Goal: Task Accomplishment & Management: Manage account settings

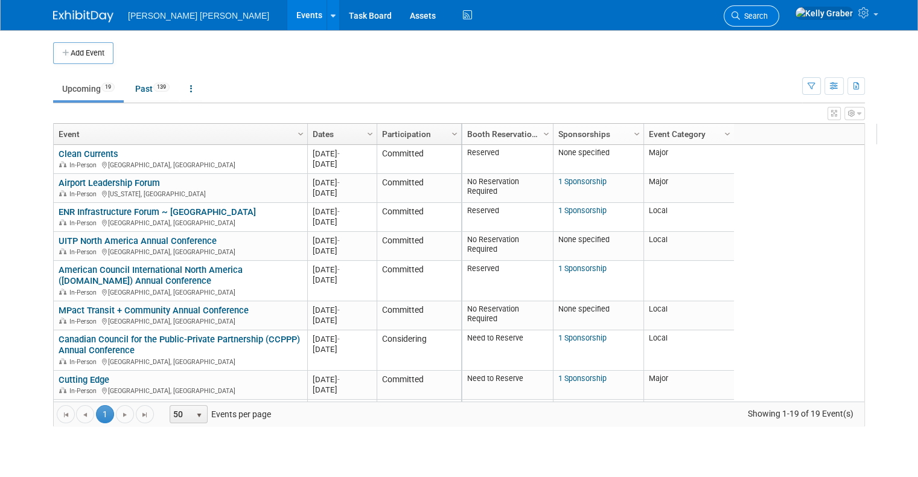
click at [767, 16] on span "Search" at bounding box center [754, 15] width 28 height 9
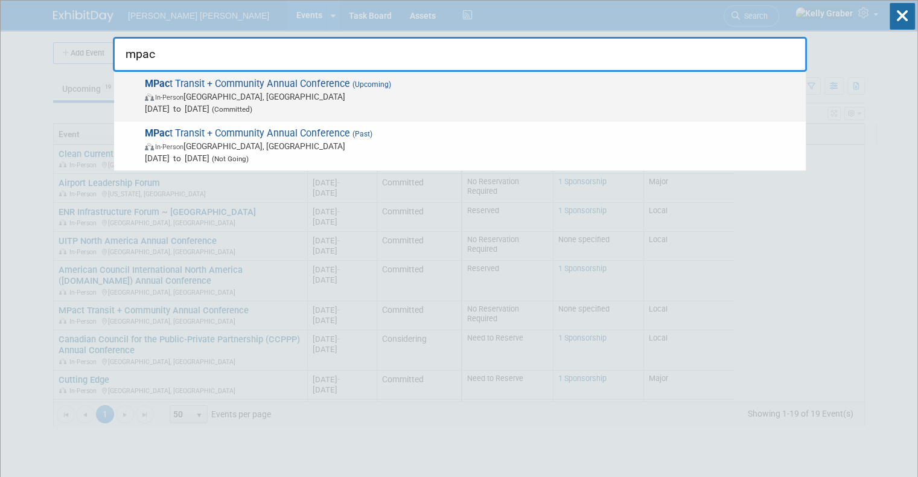
type input "mpac"
click at [261, 78] on span "MPac t Transit + Community Annual Conference (Upcoming) In-Person [GEOGRAPHIC_D…" at bounding box center [470, 96] width 658 height 37
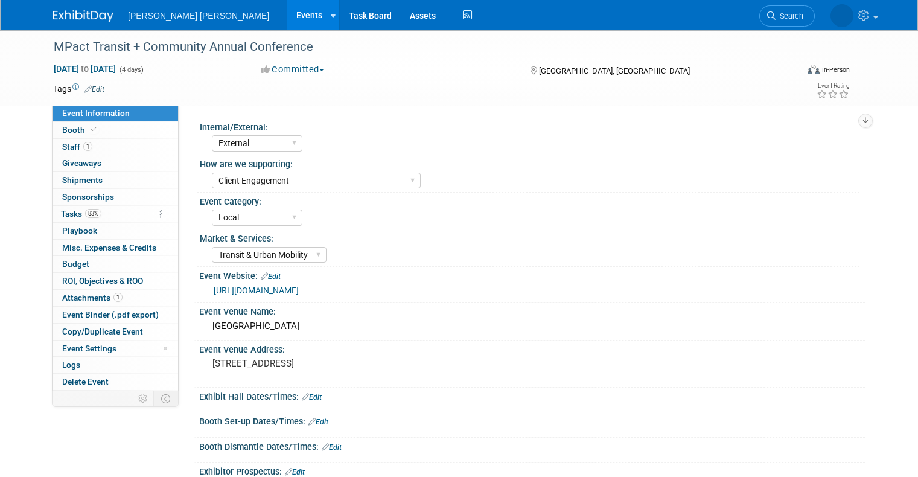
select select "External"
select select "Client Engagement"
select select "Local"
select select "Transit & Urban Mobility"
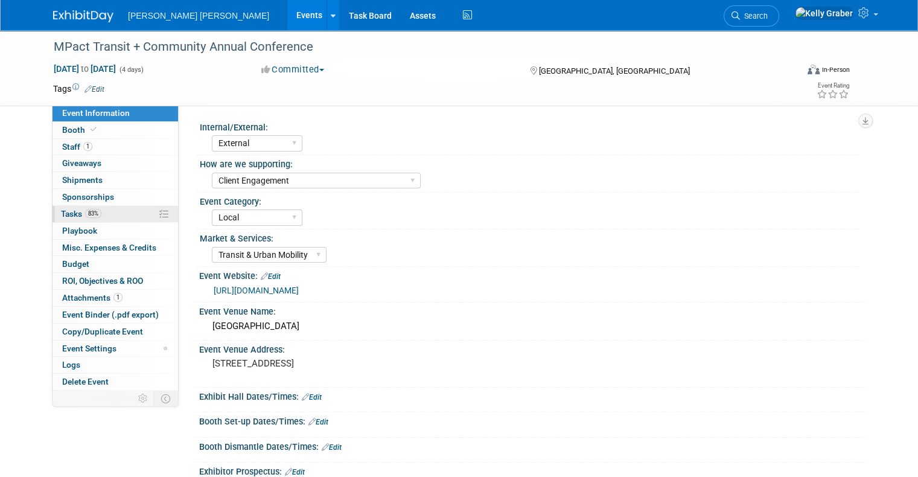
click at [73, 215] on span "Tasks 83%" at bounding box center [81, 214] width 40 height 10
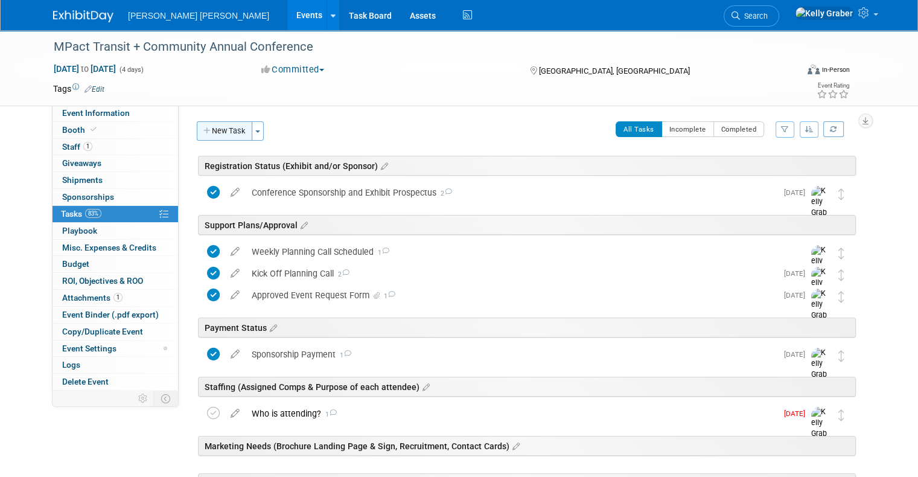
click at [231, 133] on button "New Task" at bounding box center [225, 130] width 56 height 19
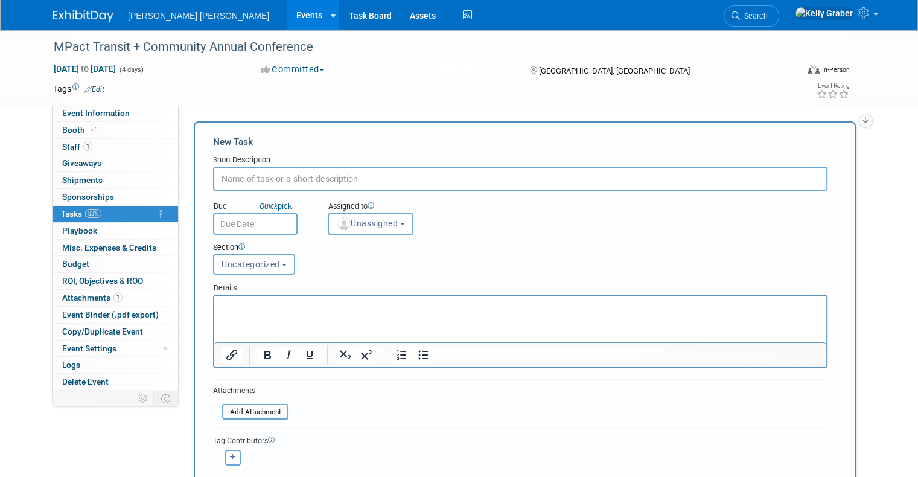
click at [263, 177] on input "text" at bounding box center [520, 179] width 614 height 24
type input "Printed Reception Invite Card"
click at [265, 219] on input "text" at bounding box center [255, 224] width 84 height 22
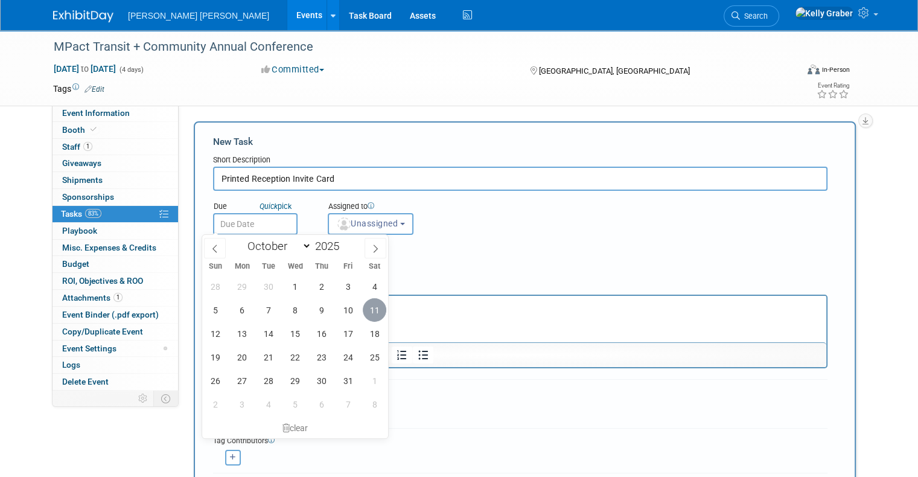
click at [373, 310] on span "11" at bounding box center [375, 310] width 24 height 24
type input "Oct 11, 2025"
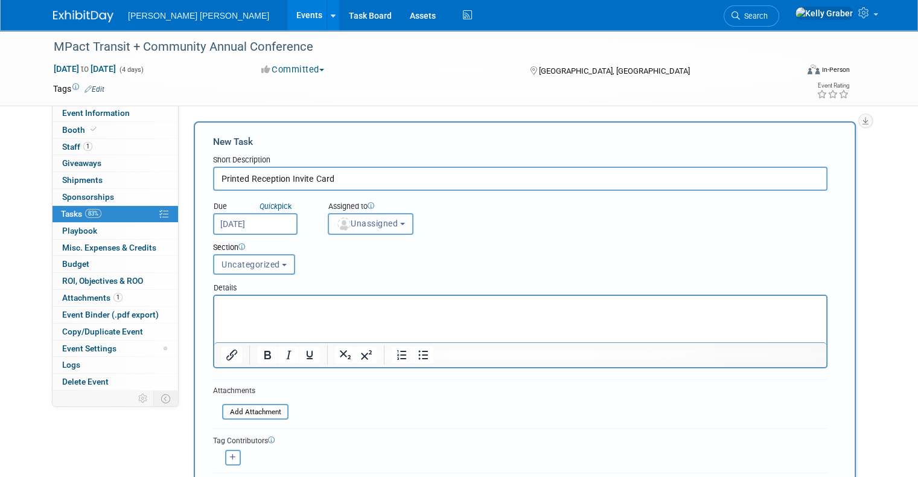
click at [353, 224] on span "Unassigned" at bounding box center [367, 223] width 62 height 10
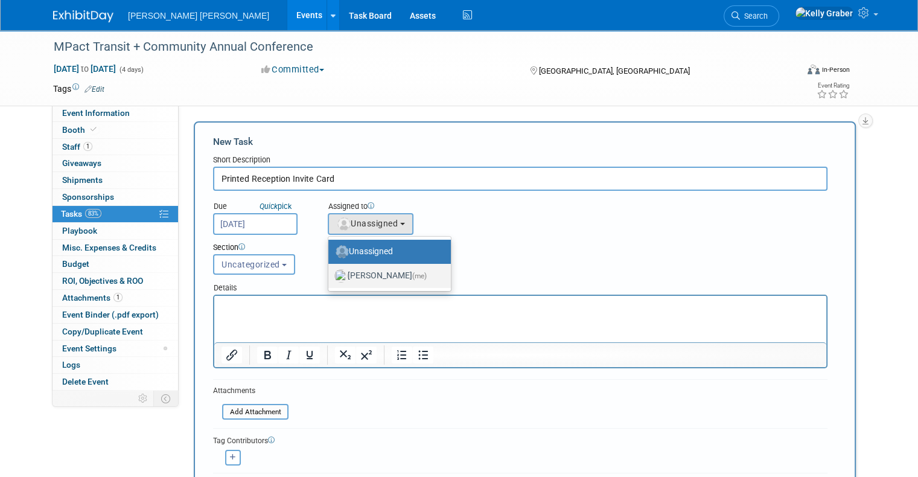
click at [354, 276] on label "Kelly Graber (me)" at bounding box center [386, 275] width 104 height 19
click at [330, 276] on input "Kelly Graber (me)" at bounding box center [326, 274] width 8 height 8
select select "ec37184c-c01f-4f21-939d-fe7fd02e2e7e"
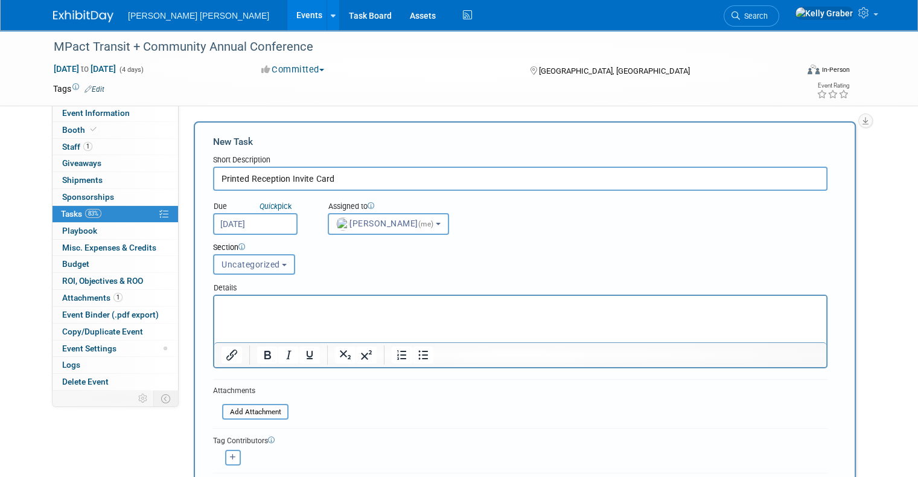
click at [258, 264] on span "Uncategorized" at bounding box center [250, 264] width 59 height 10
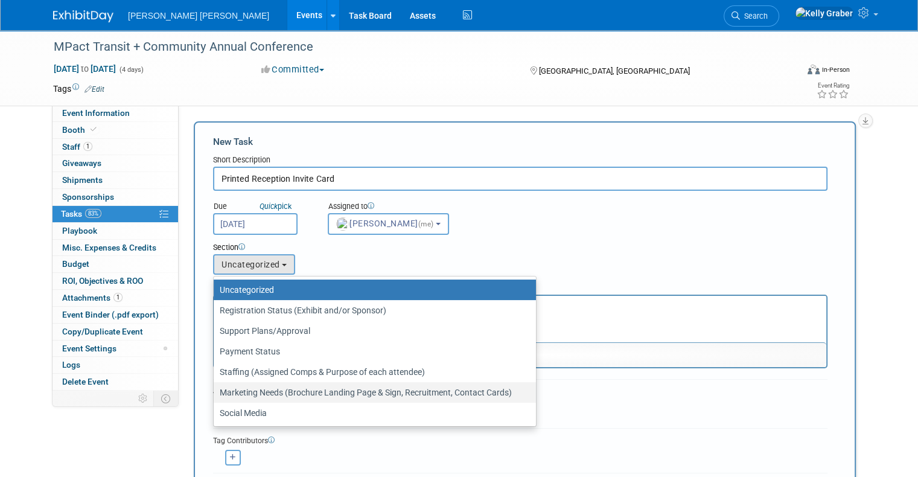
click at [245, 393] on label "Marketing Needs (Brochure Landing Page & Sign, Recruitment, Contact Cards)" at bounding box center [372, 392] width 304 height 16
click at [215, 393] on input "Marketing Needs (Brochure Landing Page & Sign, Recruitment, Contact Cards)" at bounding box center [212, 393] width 8 height 8
select select "11256394"
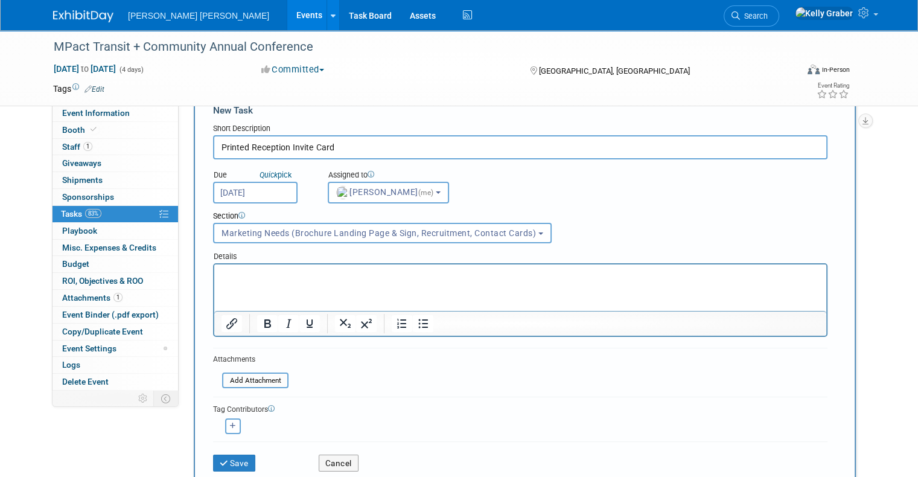
scroll to position [60, 0]
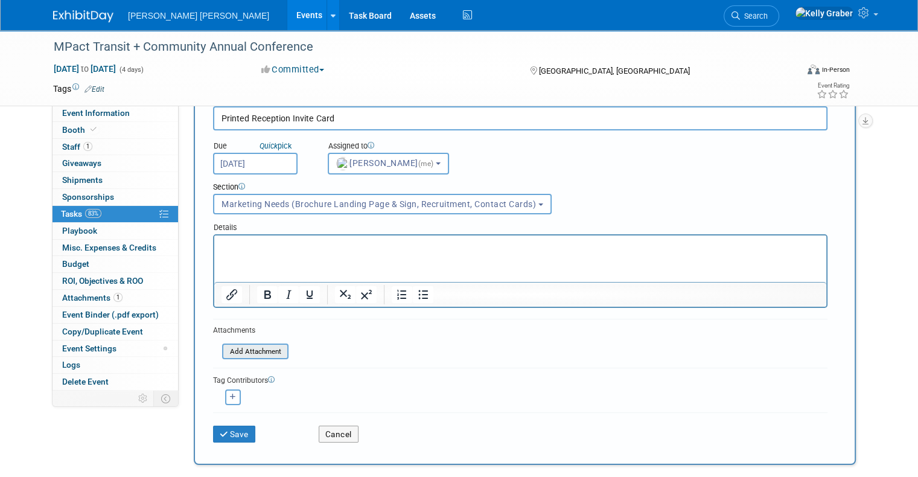
click at [241, 350] on input "file" at bounding box center [216, 351] width 144 height 14
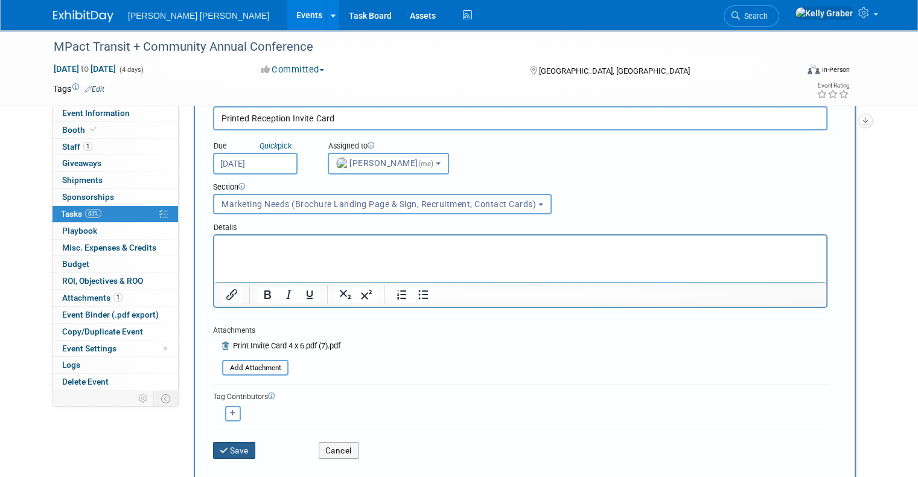
click at [220, 449] on icon "submit" at bounding box center [225, 450] width 10 height 8
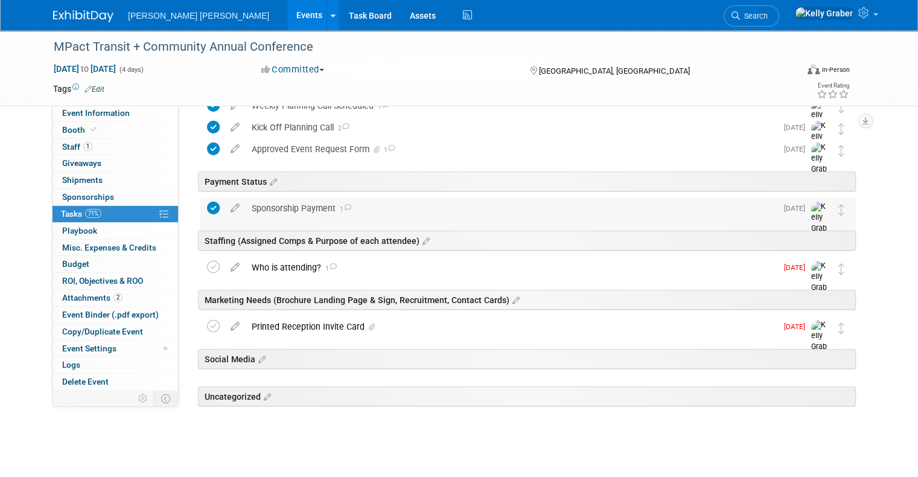
scroll to position [154, 0]
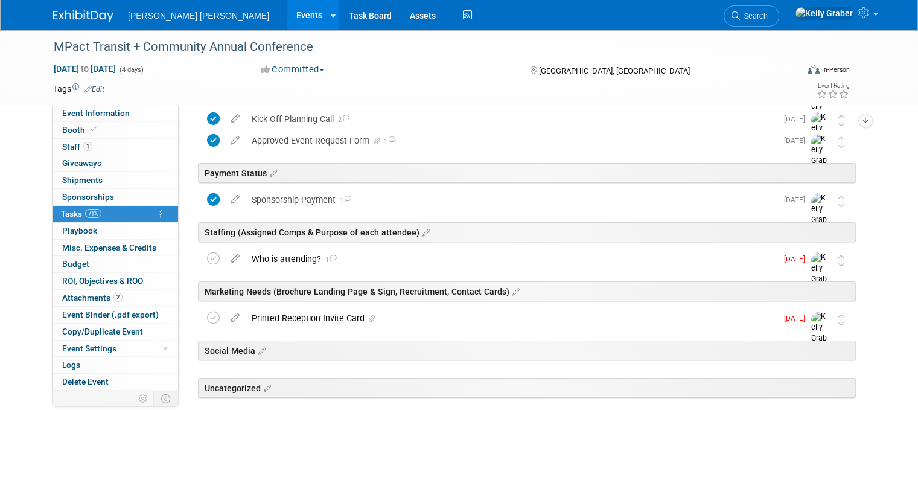
click at [340, 314] on div "Printed Reception Invite Card" at bounding box center [511, 318] width 531 height 21
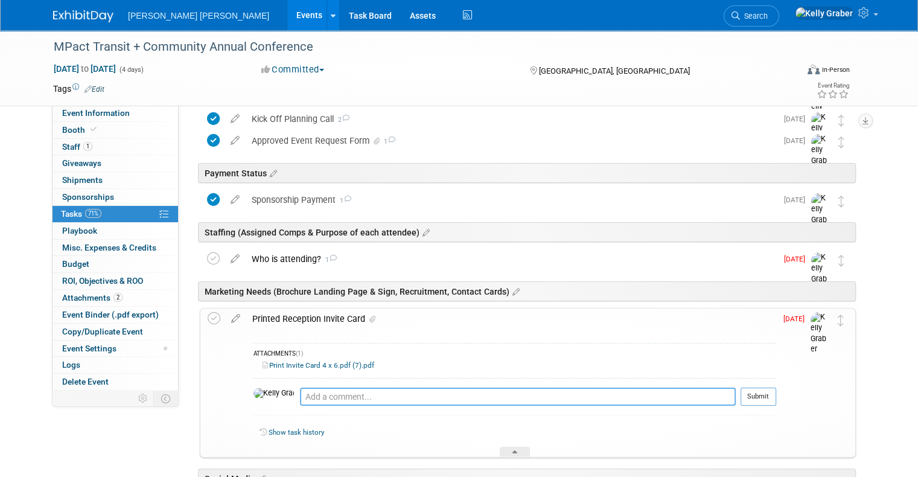
click at [316, 395] on textarea at bounding box center [518, 396] width 436 height 18
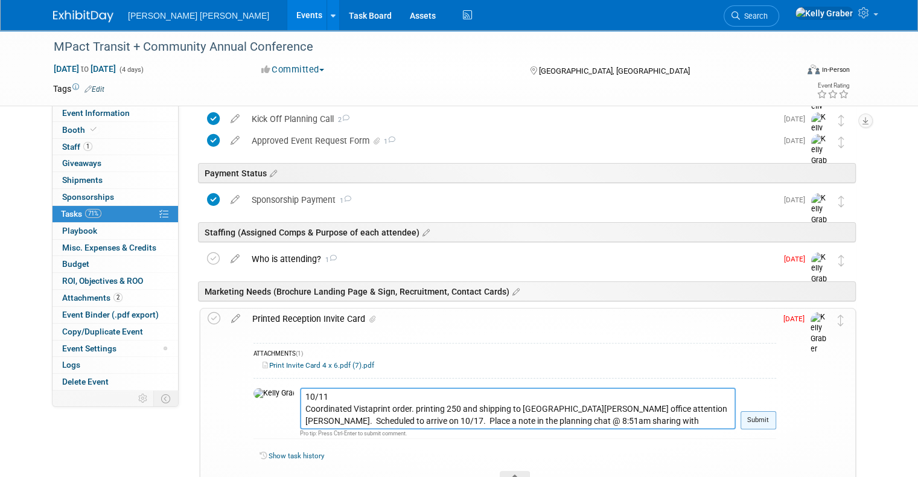
type textarea "10/11 Coordinated Vistaprint order. printing 250 and shipping to San Ramon offi…"
click at [764, 415] on button "Submit" at bounding box center [758, 420] width 36 height 18
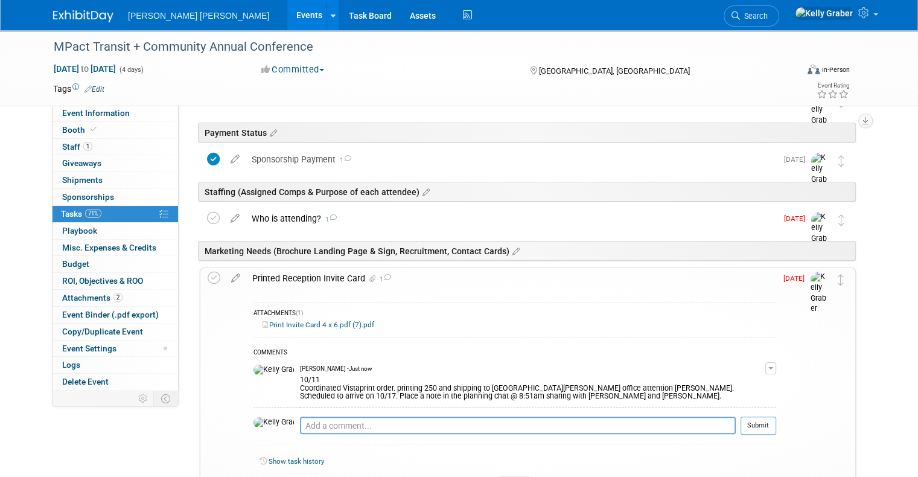
scroll to position [275, 0]
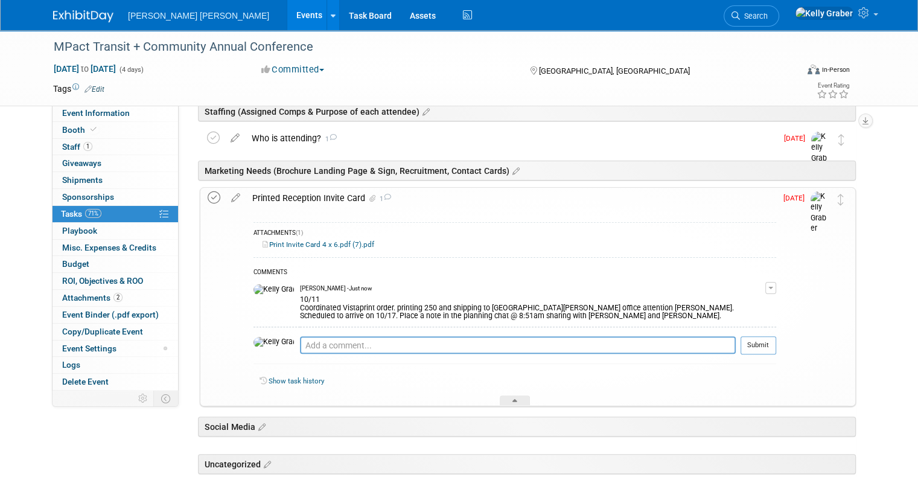
click at [208, 196] on icon at bounding box center [214, 197] width 13 height 13
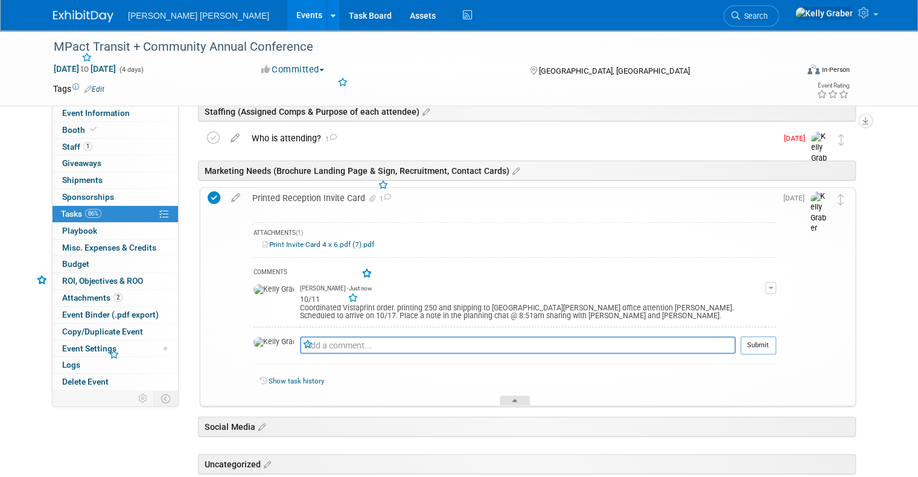
click at [507, 398] on div at bounding box center [515, 400] width 30 height 10
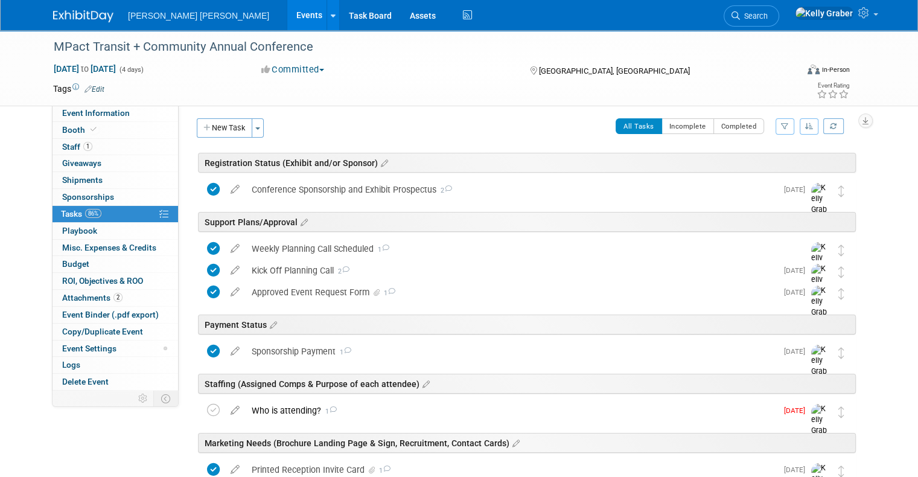
scroll to position [0, 0]
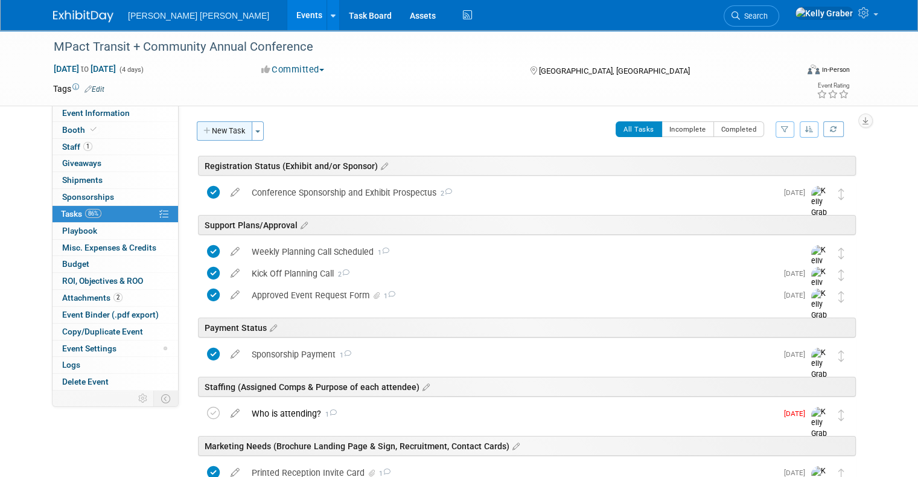
click at [230, 132] on button "New Task" at bounding box center [225, 130] width 56 height 19
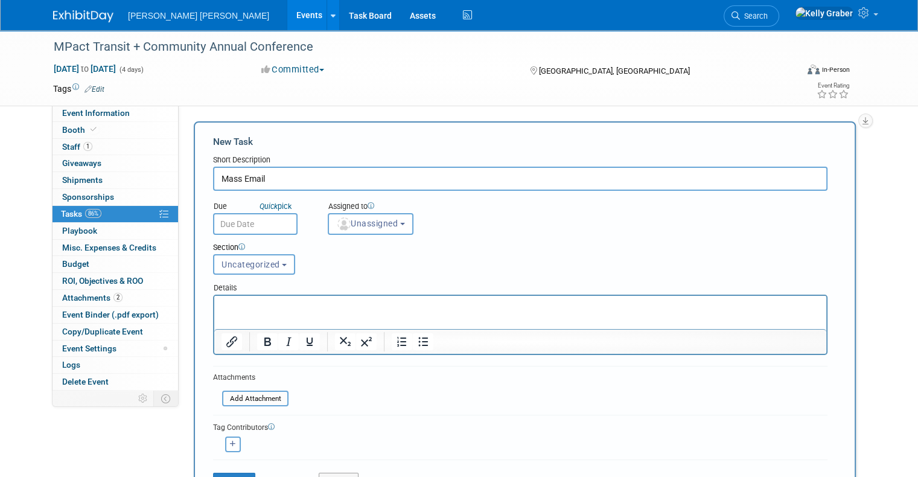
type input "Mass Email"
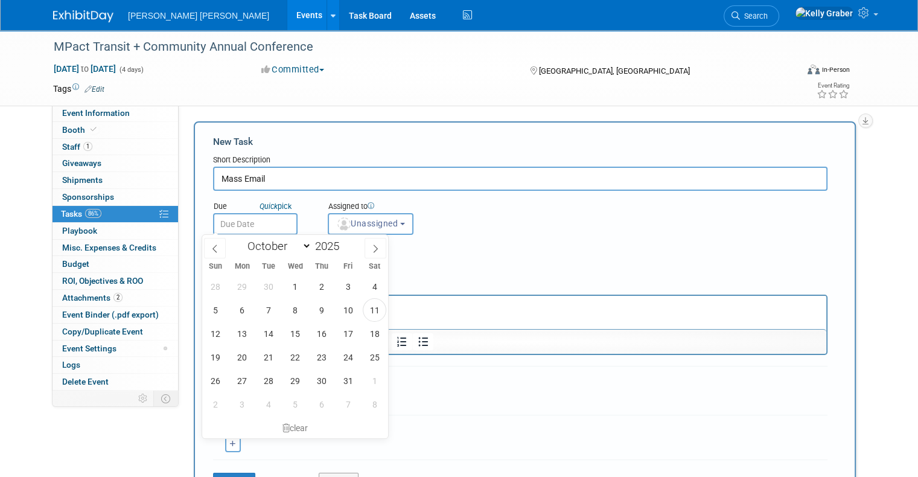
click at [256, 221] on input "text" at bounding box center [255, 224] width 84 height 22
click at [374, 306] on span "11" at bounding box center [375, 310] width 24 height 24
type input "Oct 11, 2025"
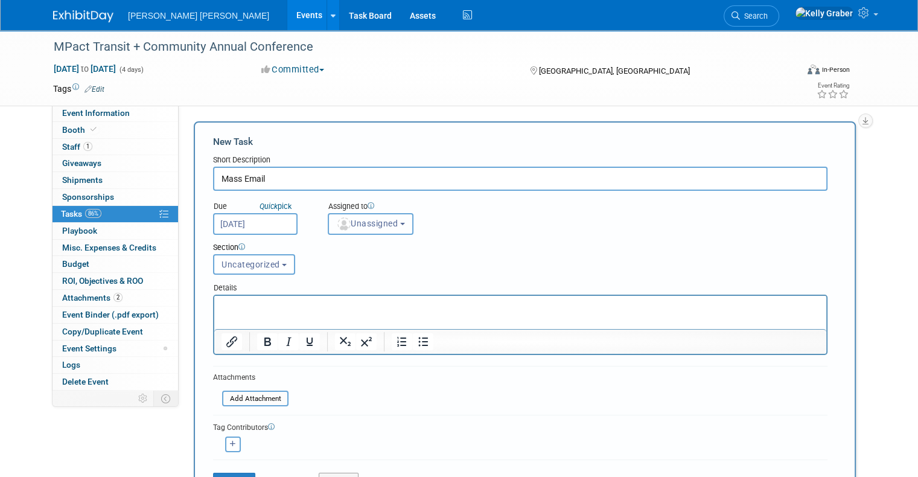
click at [358, 225] on span "Unassigned" at bounding box center [367, 223] width 62 height 10
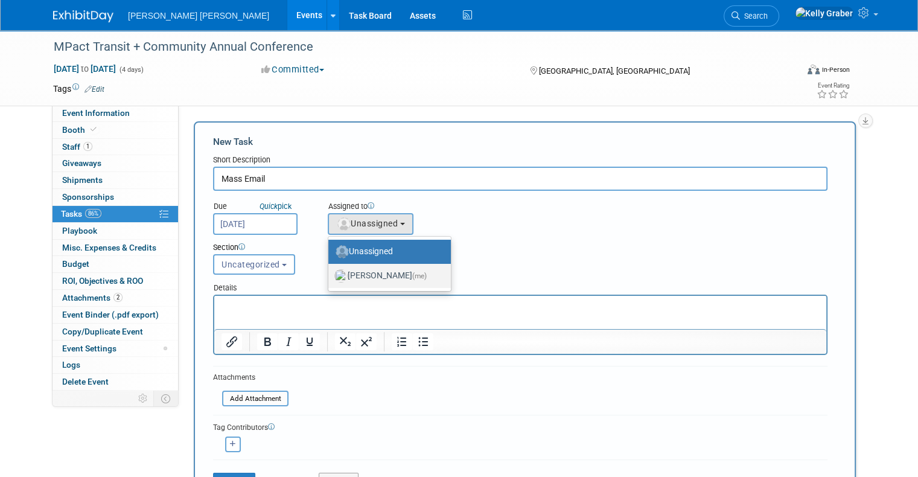
click at [354, 278] on label "Kelly Graber (me)" at bounding box center [386, 275] width 104 height 19
click at [330, 278] on input "Kelly Graber (me)" at bounding box center [326, 274] width 8 height 8
select select "ec37184c-c01f-4f21-939d-fe7fd02e2e7e"
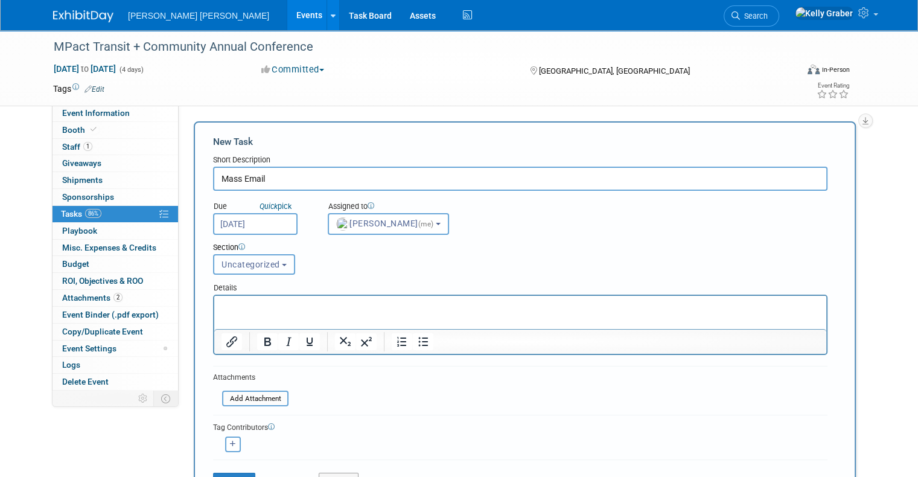
click at [239, 267] on span "Uncategorized" at bounding box center [250, 264] width 59 height 10
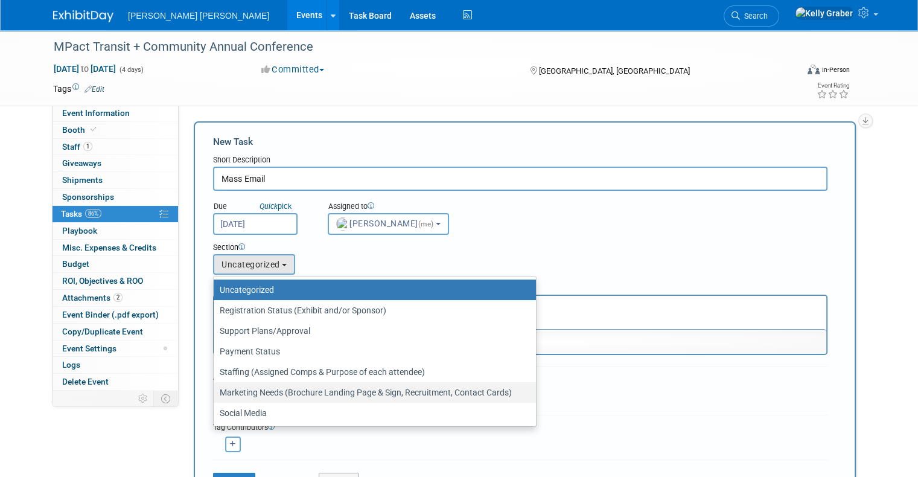
click at [245, 391] on label "Marketing Needs (Brochure Landing Page & Sign, Recruitment, Contact Cards)" at bounding box center [372, 392] width 304 height 16
click at [215, 391] on input "Marketing Needs (Brochure Landing Page & Sign, Recruitment, Contact Cards)" at bounding box center [212, 393] width 8 height 8
select select "11256394"
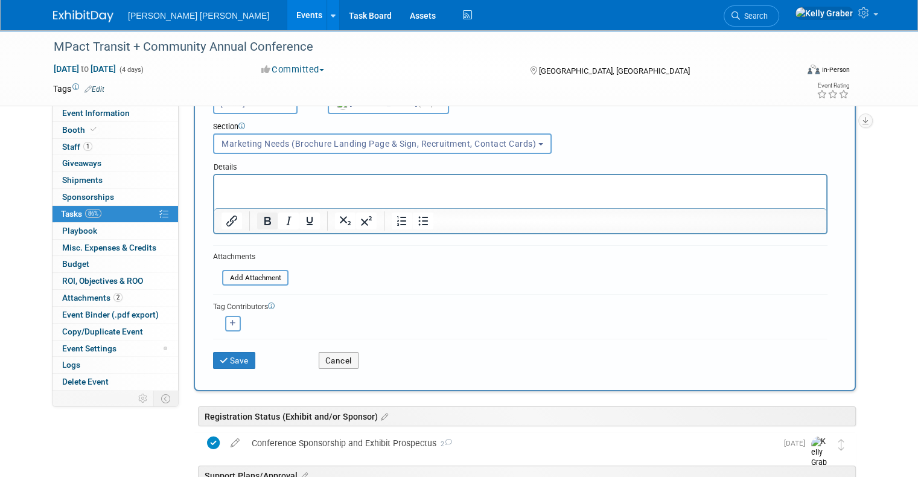
scroll to position [121, 0]
click at [227, 354] on button "Save" at bounding box center [234, 360] width 42 height 17
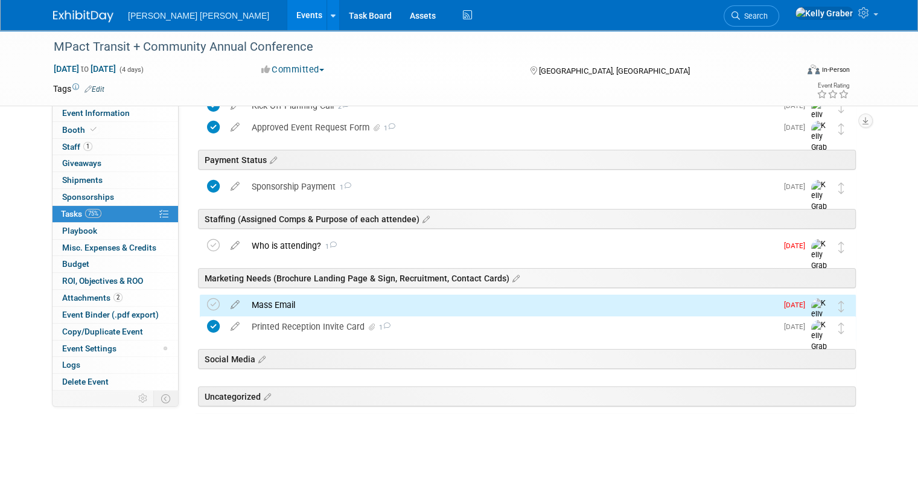
scroll to position [176, 0]
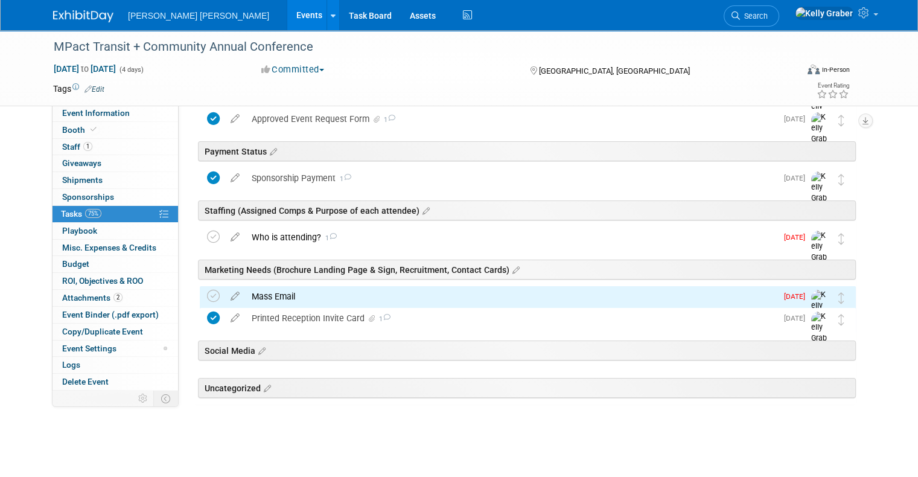
click at [317, 292] on div "Mass Email" at bounding box center [511, 296] width 531 height 21
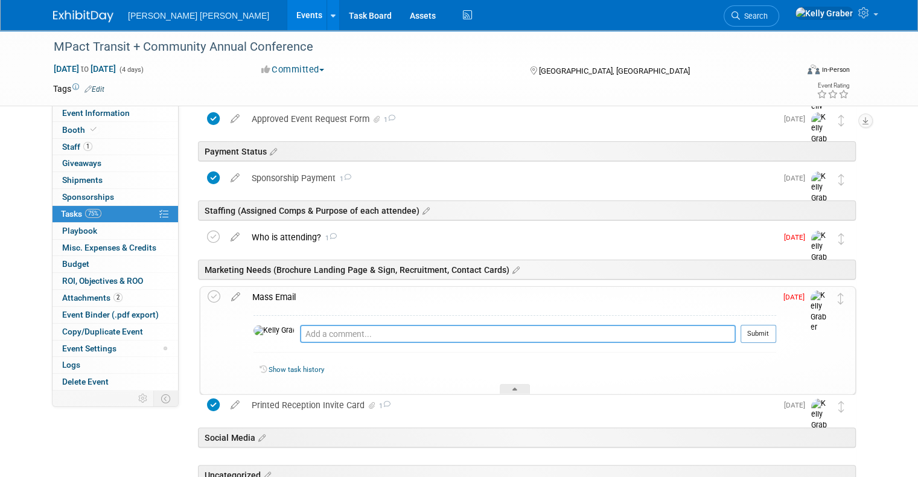
click at [323, 334] on textarea at bounding box center [518, 334] width 436 height 18
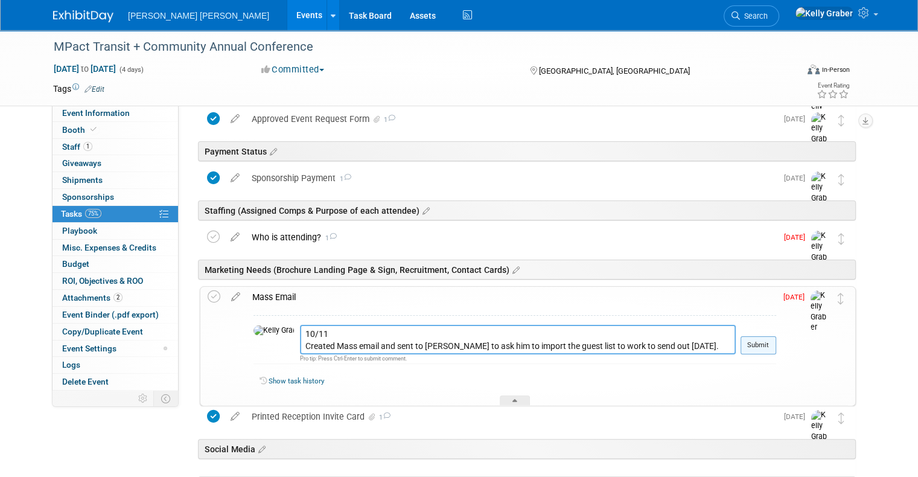
type textarea "10/11 Created Mass email and sent to Daniel to ask him to import the guest list…"
click at [776, 341] on button "Submit" at bounding box center [758, 345] width 36 height 18
click at [208, 296] on icon at bounding box center [214, 296] width 13 height 13
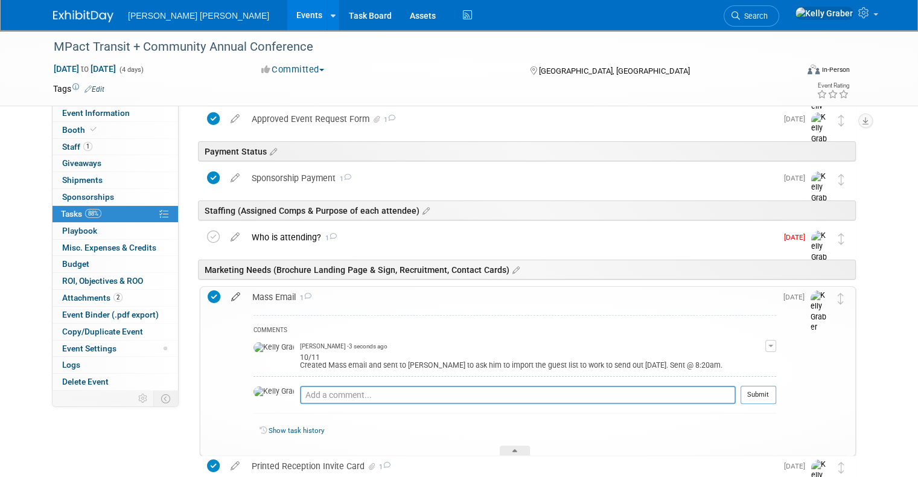
click at [225, 295] on icon at bounding box center [235, 294] width 21 height 15
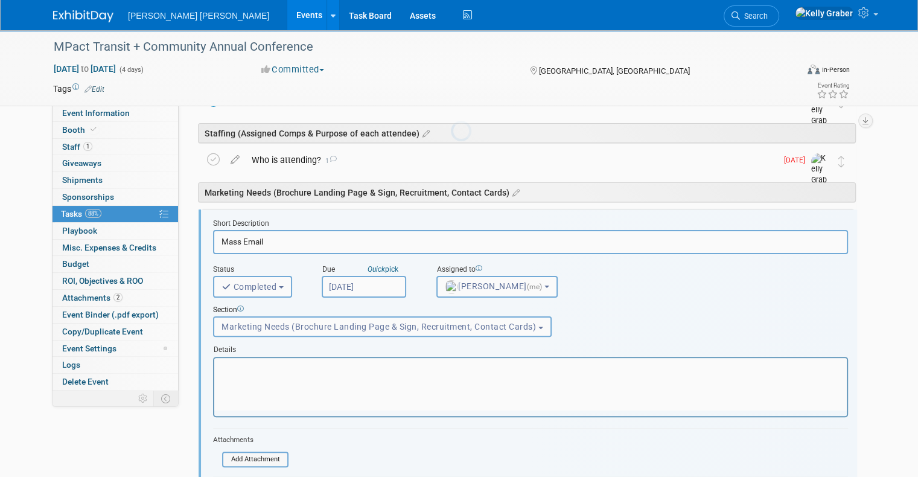
scroll to position [286, 0]
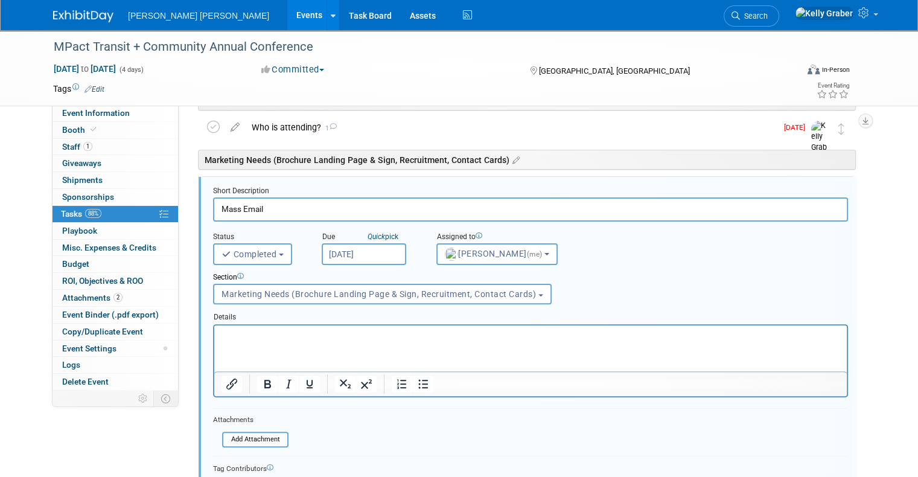
click at [258, 210] on input "Mass Email" at bounding box center [530, 209] width 635 height 24
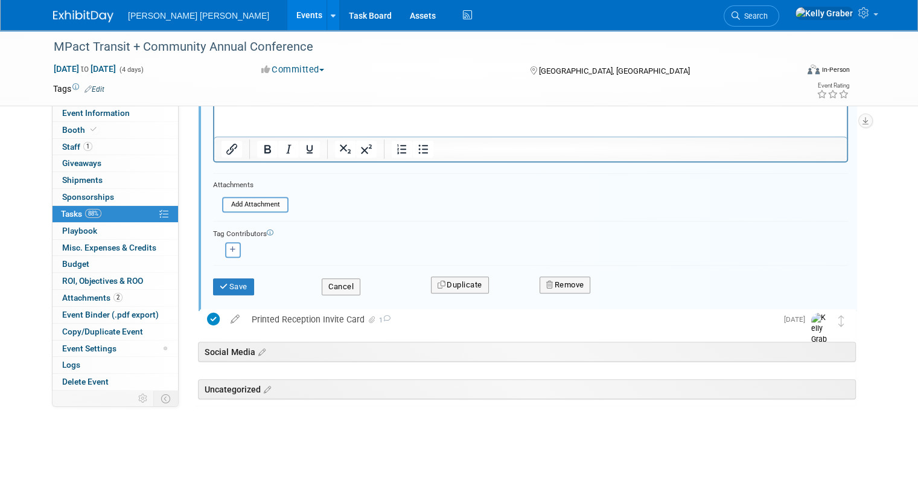
scroll to position [522, 0]
type input "Mass Email Reception Invite"
click at [232, 274] on div "Save" at bounding box center [258, 281] width 109 height 25
click at [233, 281] on button "Save" at bounding box center [233, 285] width 41 height 17
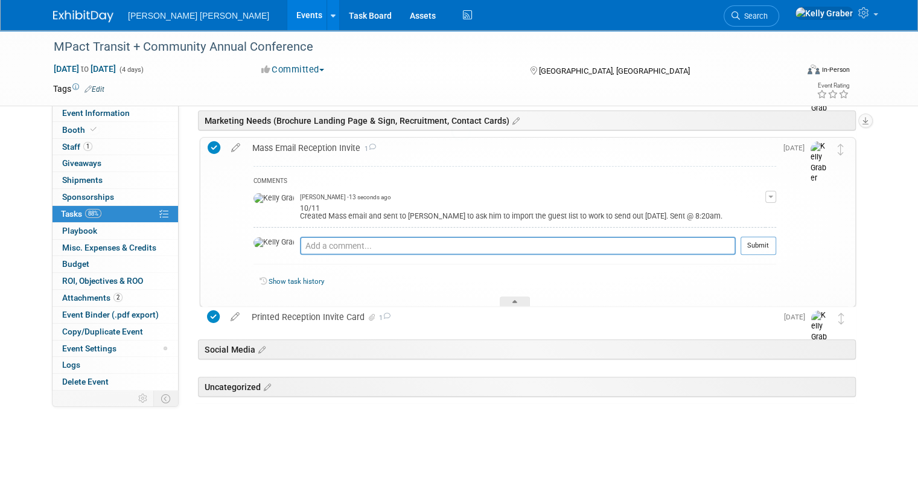
scroll to position [324, 0]
click at [516, 294] on div "Show task history" at bounding box center [514, 284] width 522 height 26
click at [512, 302] on icon at bounding box center [514, 304] width 5 height 7
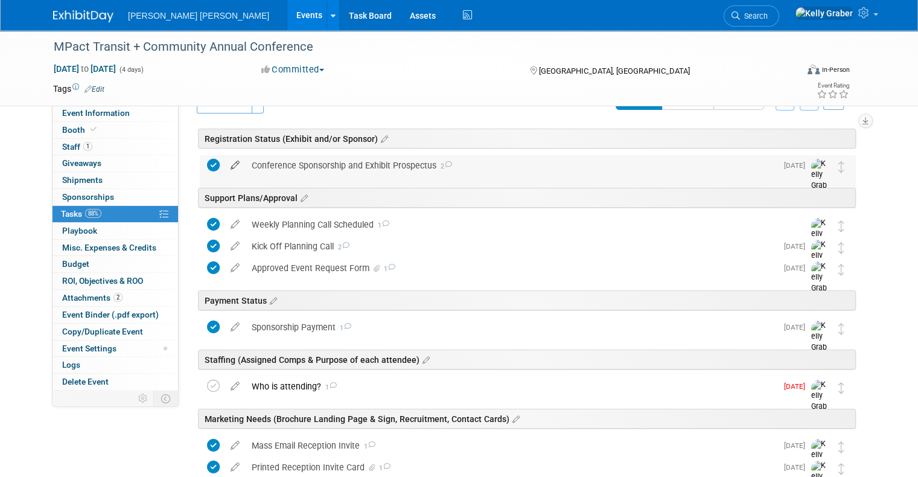
scroll to position [0, 0]
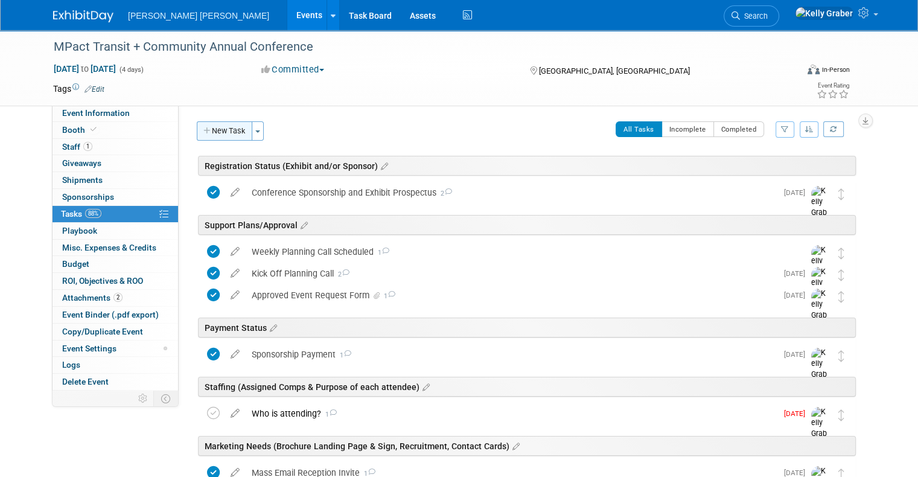
click at [218, 132] on button "New Task" at bounding box center [225, 130] width 56 height 19
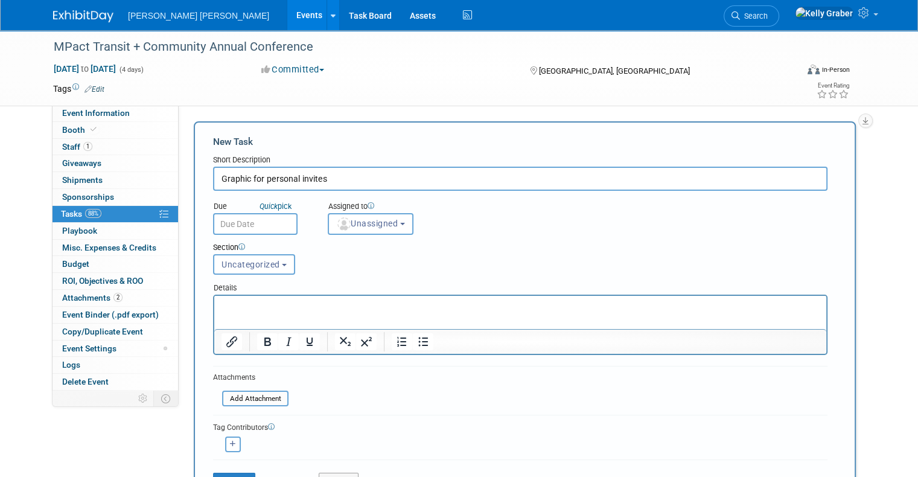
type input "Graphic for personal invites"
click at [229, 219] on input "text" at bounding box center [255, 224] width 84 height 22
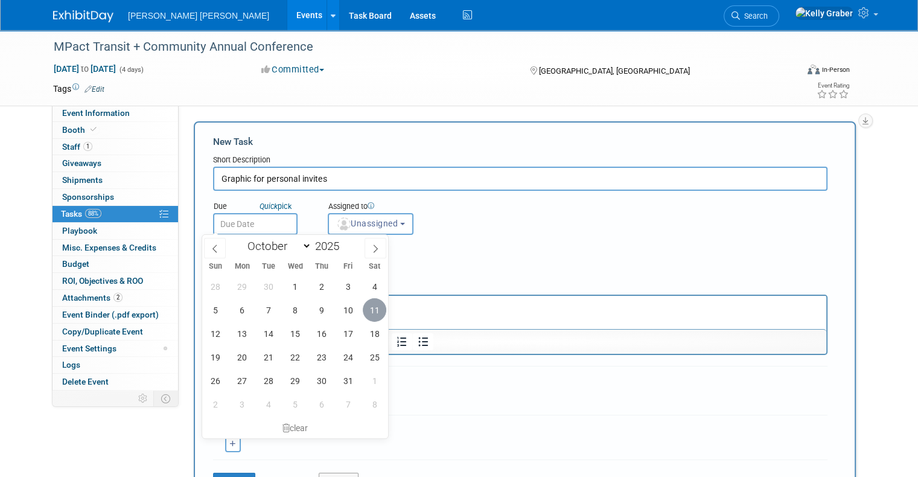
click at [370, 310] on span "11" at bounding box center [375, 310] width 24 height 24
type input "Oct 11, 2025"
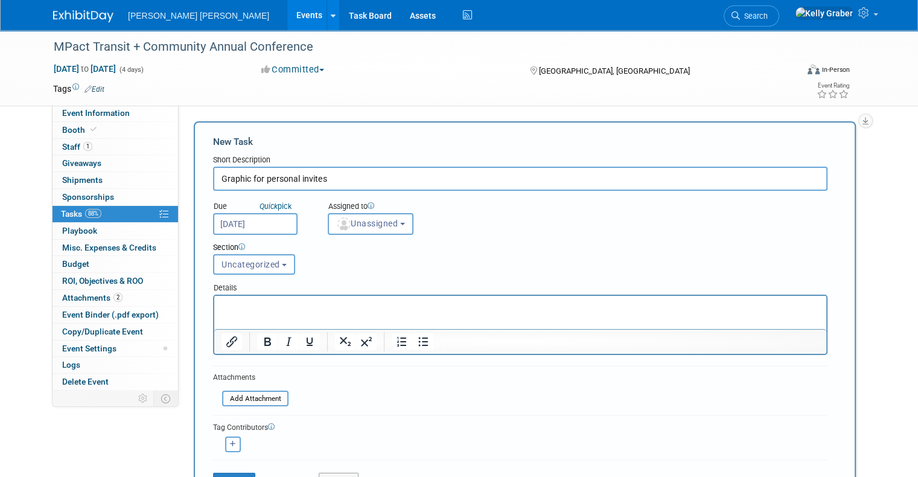
click at [449, 268] on div "Section Uncategorized Registration Status (Exhibit and/or Sponsor) Support Plan…" at bounding box center [494, 256] width 580 height 42
click at [364, 219] on span "Unassigned" at bounding box center [367, 223] width 62 height 10
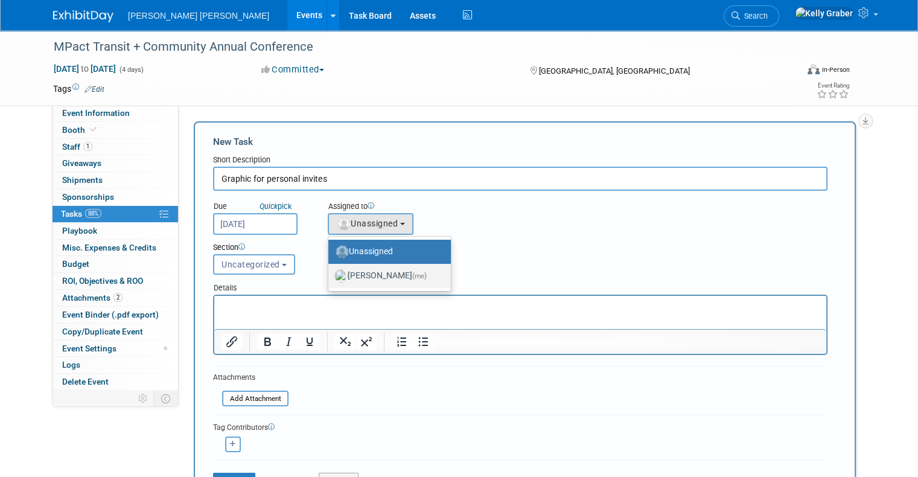
click at [369, 271] on label "Kelly Graber (me)" at bounding box center [386, 275] width 104 height 19
click at [330, 271] on input "Kelly Graber (me)" at bounding box center [326, 274] width 8 height 8
select select "ec37184c-c01f-4f21-939d-fe7fd02e2e7e"
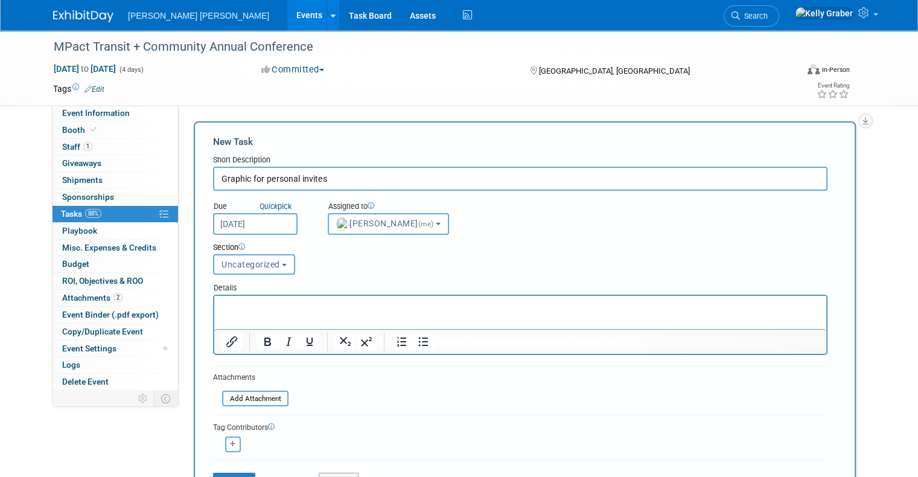
click at [258, 264] on span "Uncategorized" at bounding box center [250, 264] width 59 height 10
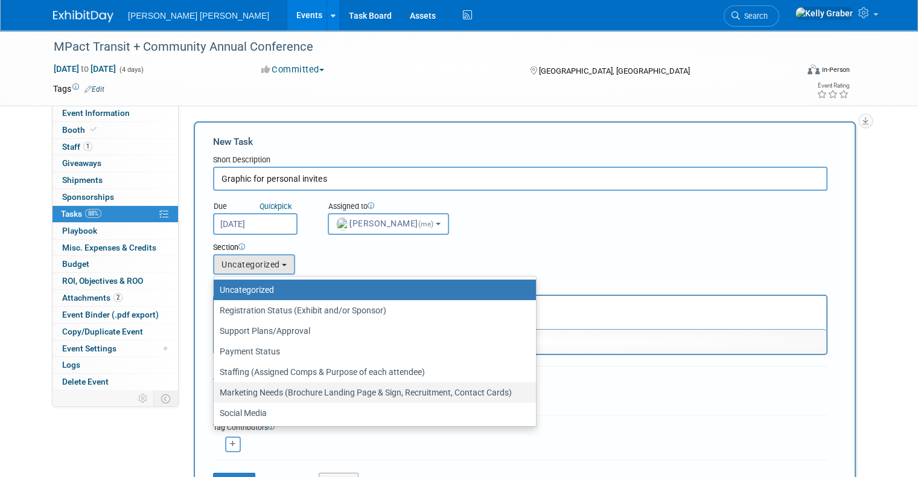
click at [246, 392] on label "Marketing Needs (Brochure Landing Page & Sign, Recruitment, Contact Cards)" at bounding box center [372, 392] width 304 height 16
click at [215, 392] on input "Marketing Needs (Brochure Landing Page & Sign, Recruitment, Contact Cards)" at bounding box center [212, 393] width 8 height 8
select select "11256394"
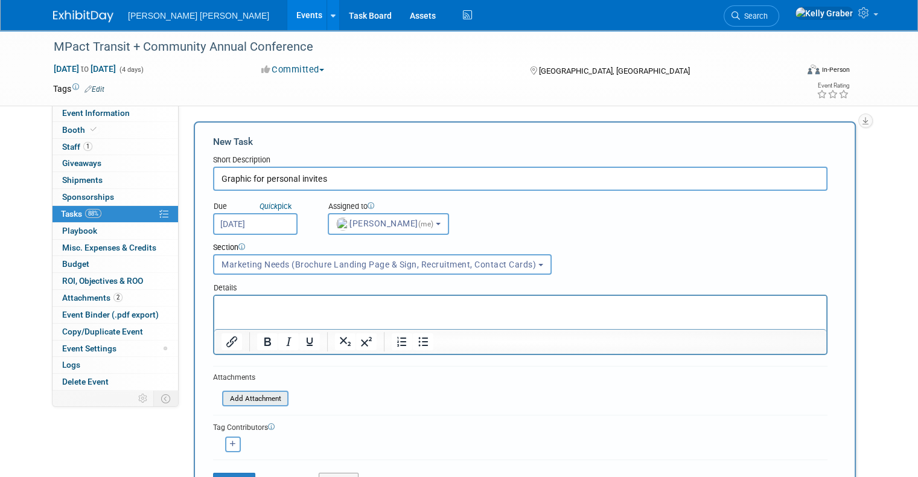
click at [246, 398] on input "file" at bounding box center [216, 399] width 144 height 14
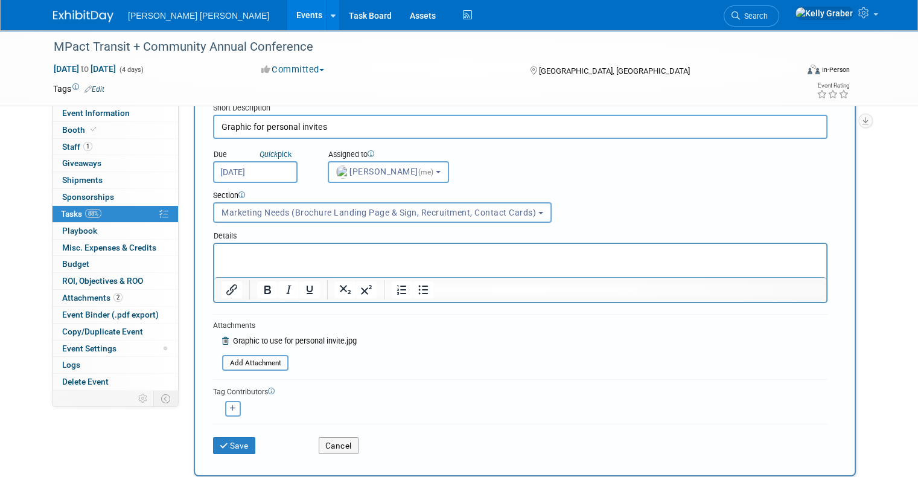
scroll to position [121, 0]
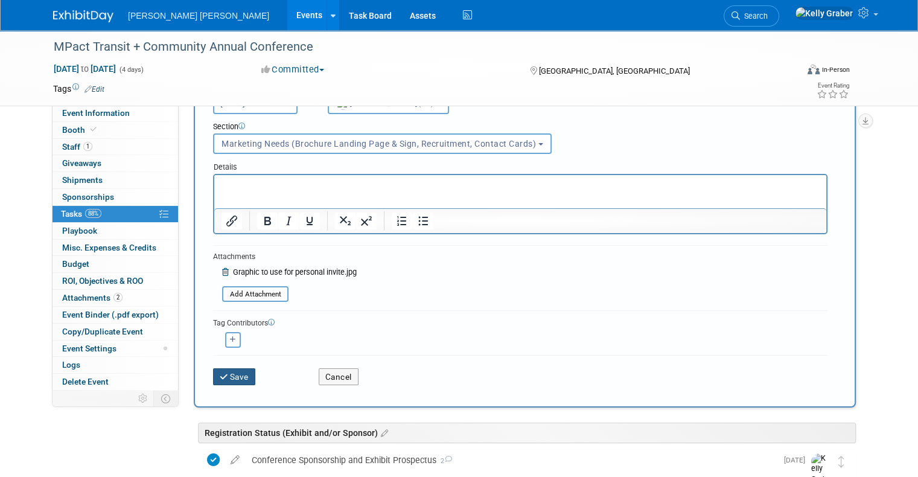
click at [236, 372] on button "Save" at bounding box center [234, 376] width 42 height 17
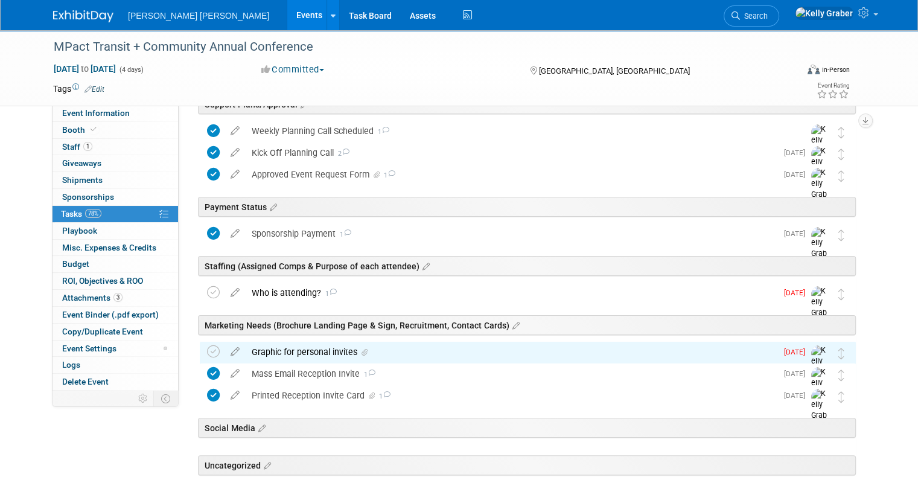
click at [332, 351] on div "Graphic for personal invites" at bounding box center [511, 351] width 531 height 21
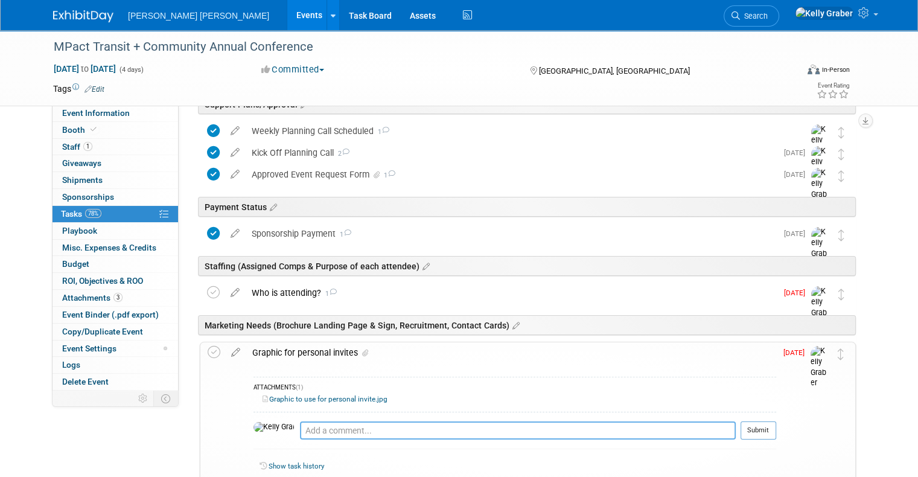
click at [334, 422] on textarea at bounding box center [518, 430] width 436 height 18
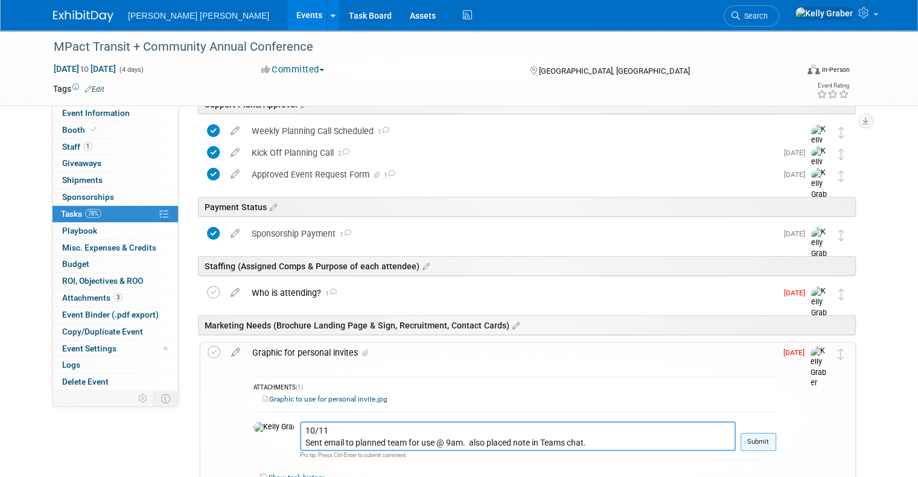
type textarea "10/11 Sent email to planned team for use @ 9am. also placed note in Teams chat."
click at [775, 445] on button "Submit" at bounding box center [758, 442] width 36 height 18
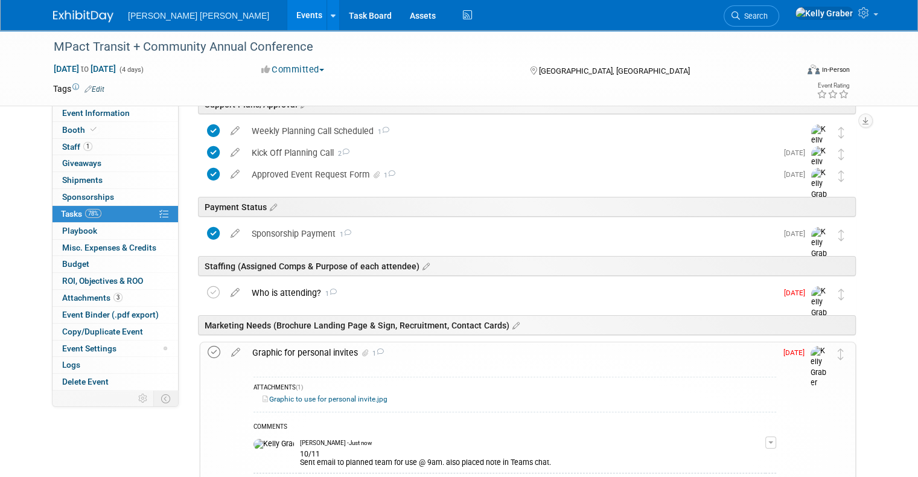
click at [208, 353] on icon at bounding box center [214, 352] width 13 height 13
click at [285, 290] on div "Who is attending? 1" at bounding box center [511, 292] width 531 height 21
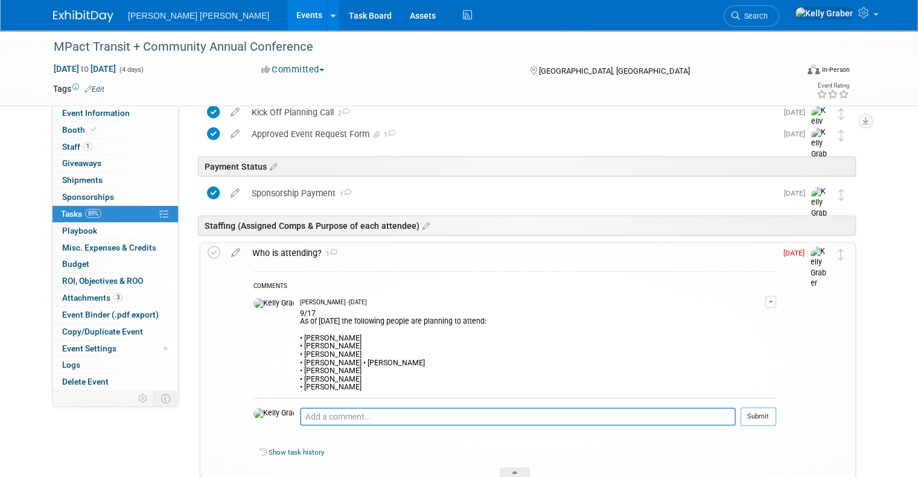
scroll to position [181, 0]
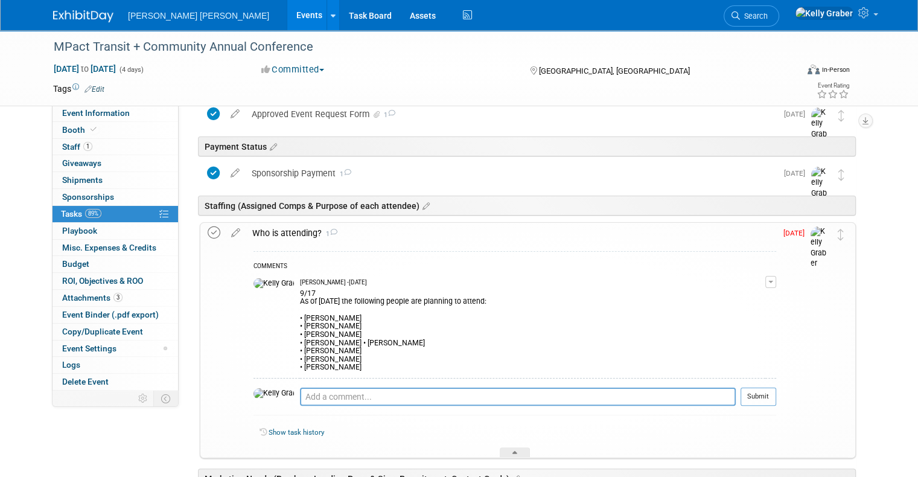
click at [208, 233] on icon at bounding box center [214, 232] width 13 height 13
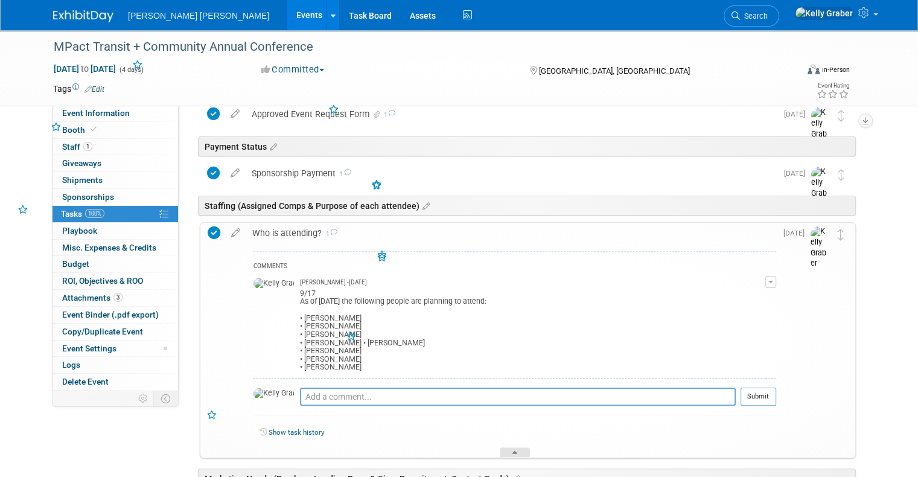
click at [519, 448] on div at bounding box center [515, 452] width 30 height 10
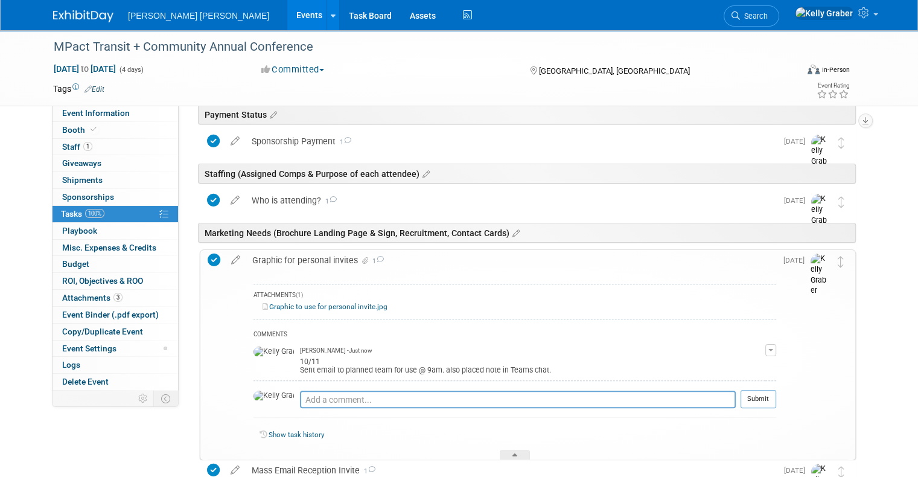
scroll to position [241, 0]
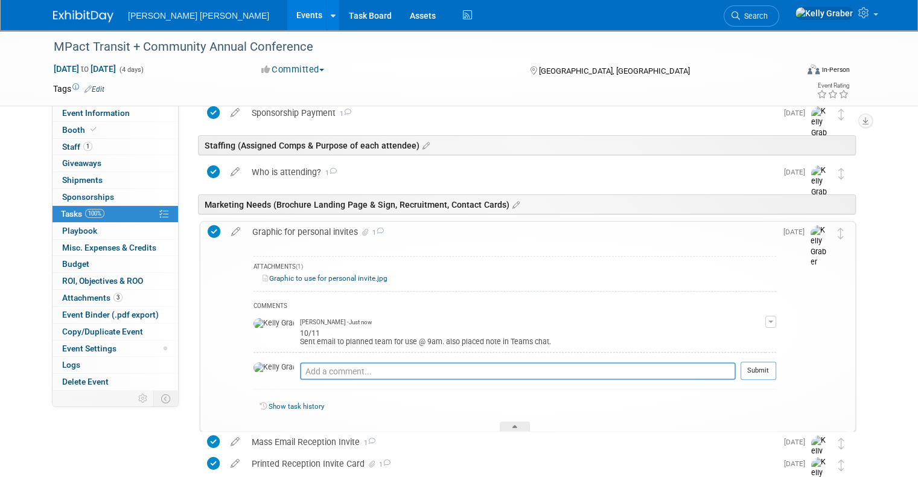
click at [513, 419] on div "Show task history" at bounding box center [514, 408] width 522 height 26
click at [516, 425] on icon at bounding box center [514, 428] width 5 height 7
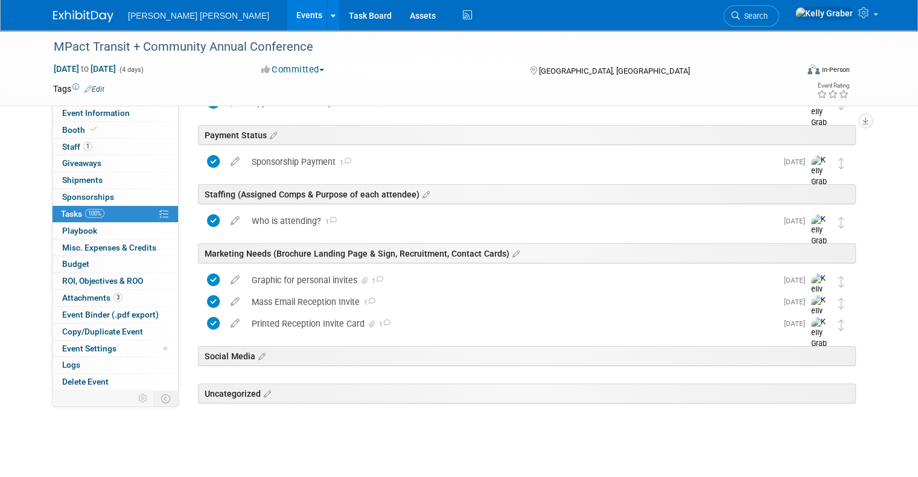
scroll to position [198, 0]
